Goal: Task Accomplishment & Management: Manage account settings

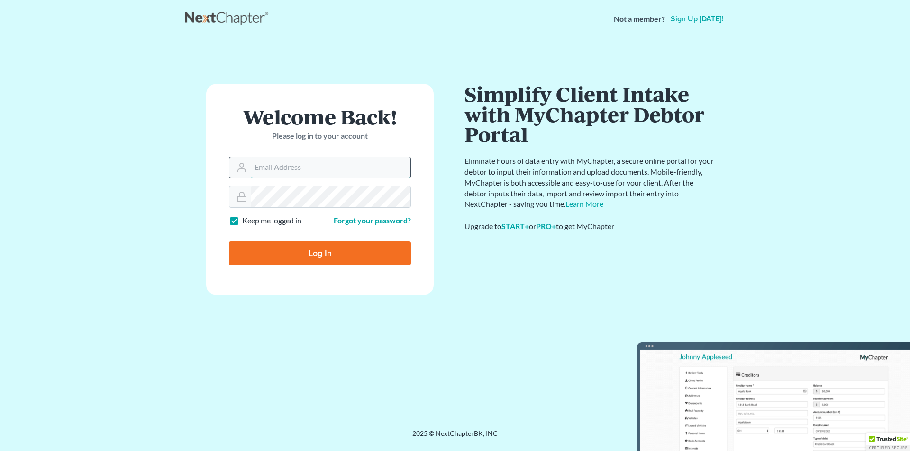
click at [268, 170] on input "Email Address" at bounding box center [331, 167] width 160 height 21
type input "56soonner@gmail.com"
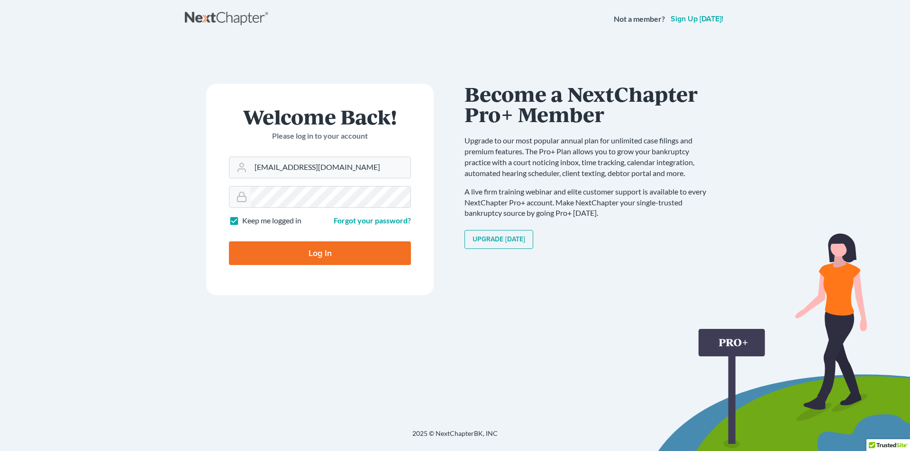
click at [282, 250] on input "Log In" at bounding box center [320, 254] width 182 height 24
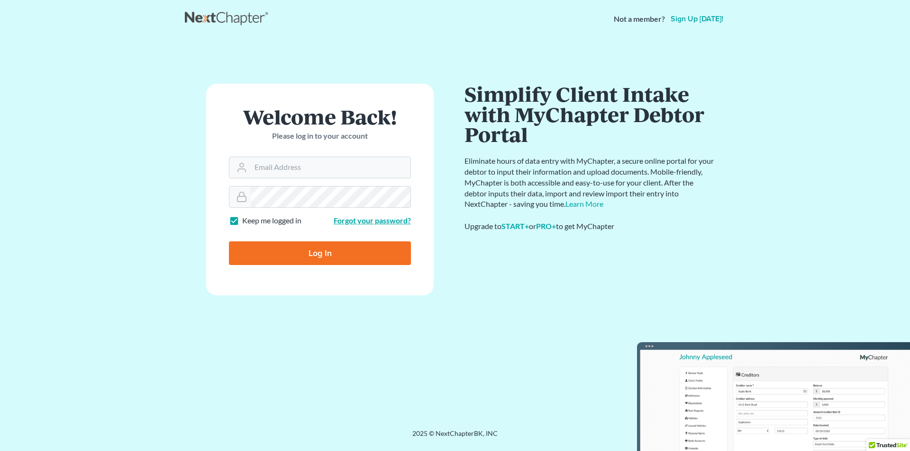
click at [366, 219] on link "Forgot your password?" at bounding box center [371, 220] width 77 height 9
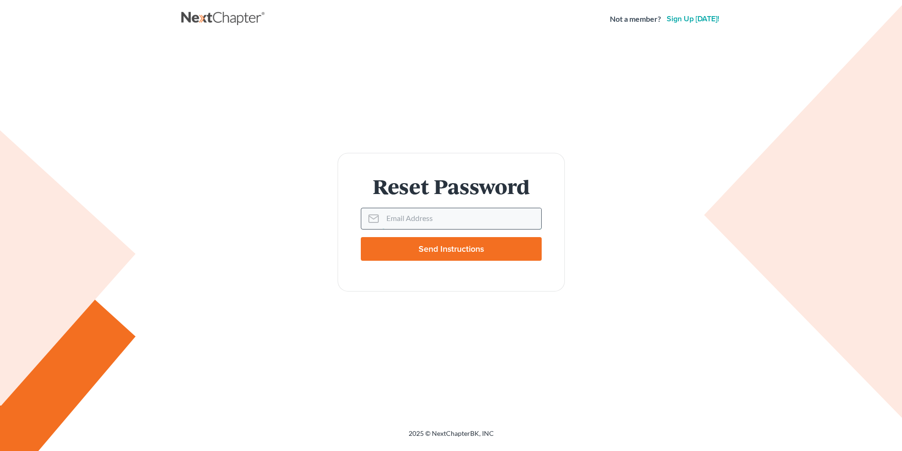
click at [396, 216] on input "Email Address" at bounding box center [462, 218] width 159 height 21
type input "[EMAIL_ADDRESS]"
click at [405, 246] on input "Send Instructions" at bounding box center [451, 249] width 181 height 24
